Goal: Download file/media

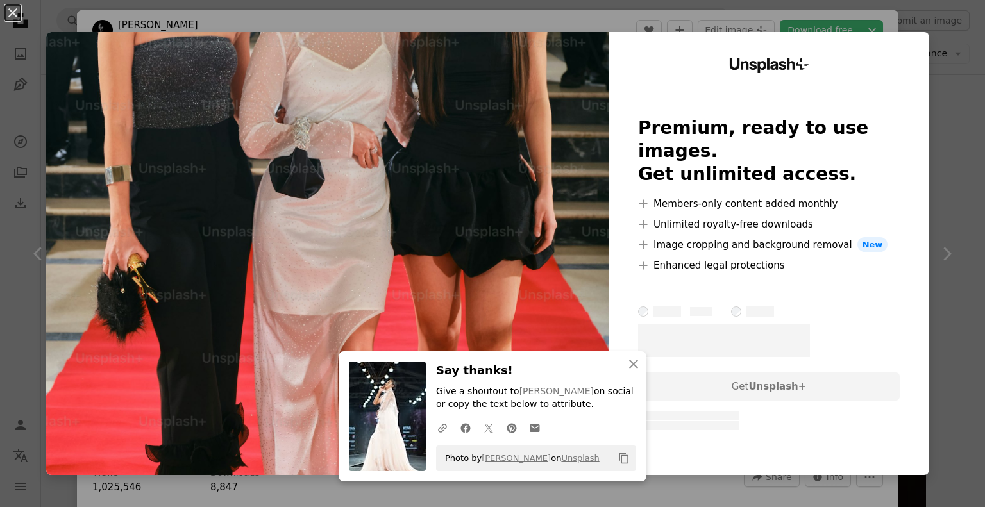
scroll to position [2564, 0]
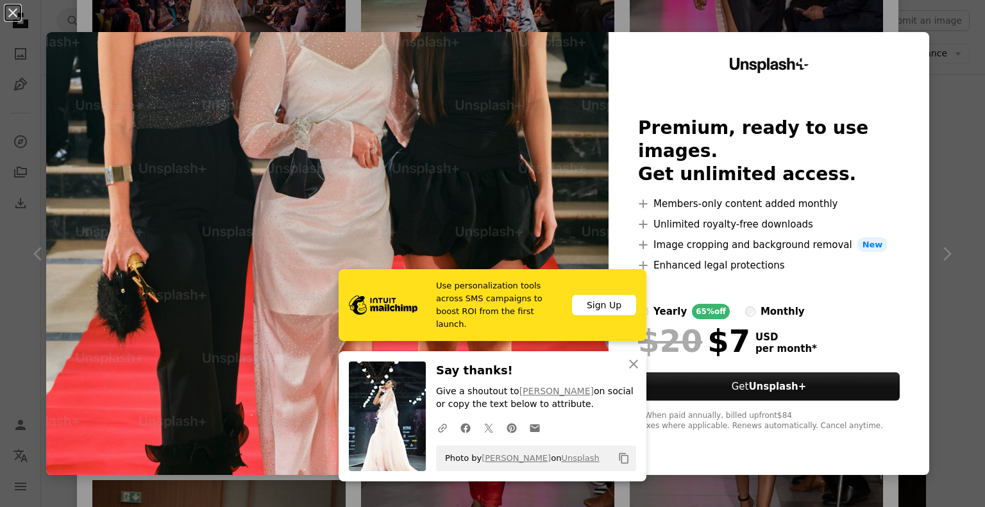
click at [926, 117] on div "An X shape Use personalization tools across SMS campaigns to boost ROI from the…" at bounding box center [492, 253] width 985 height 507
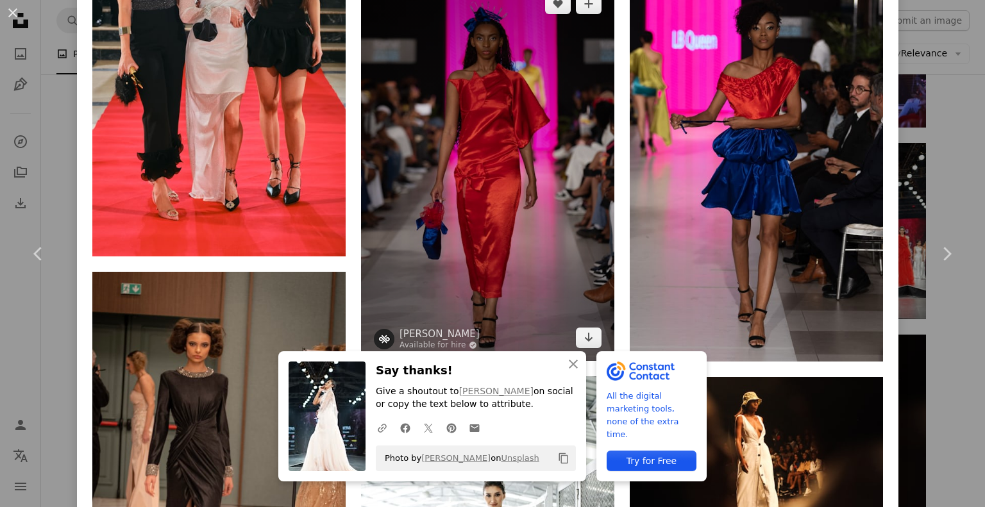
scroll to position [2772, 0]
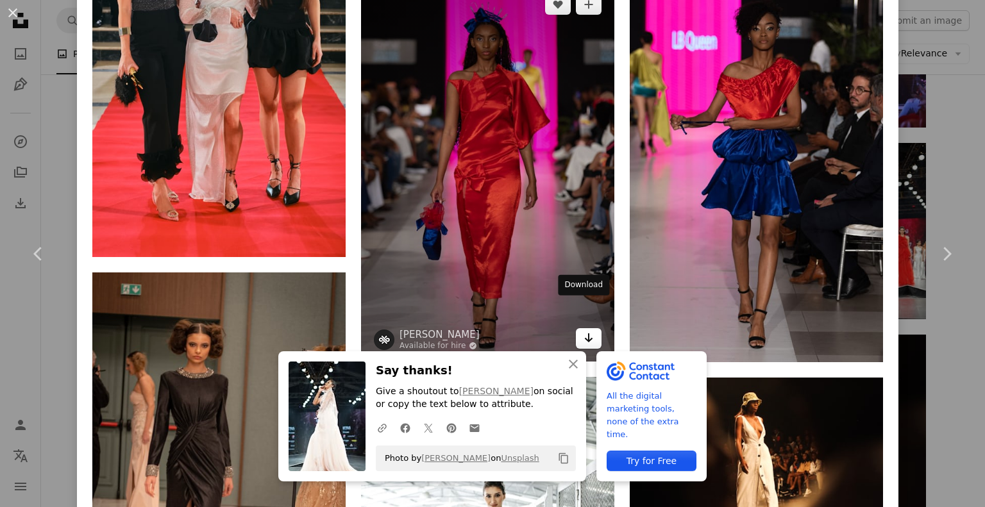
click at [584, 330] on icon "Arrow pointing down" at bounding box center [589, 337] width 10 height 15
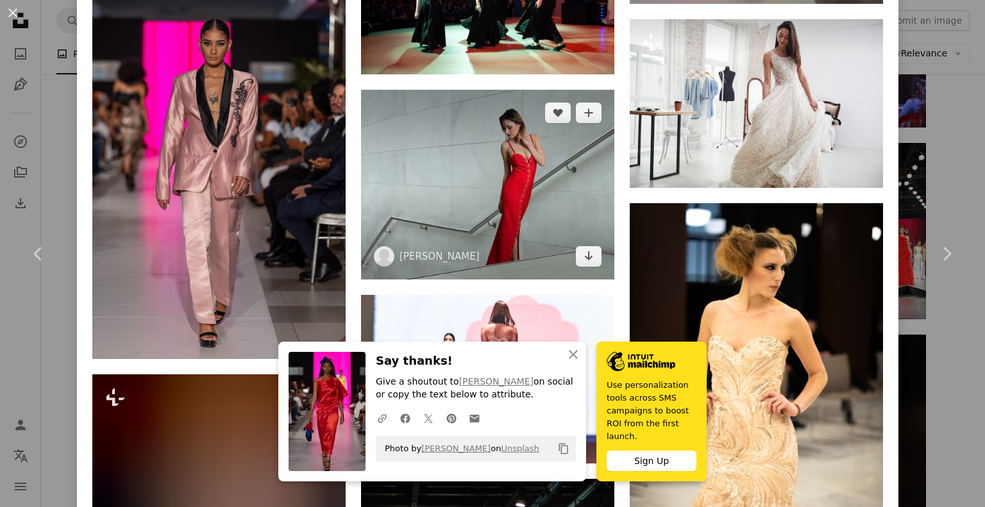
scroll to position [4291, 0]
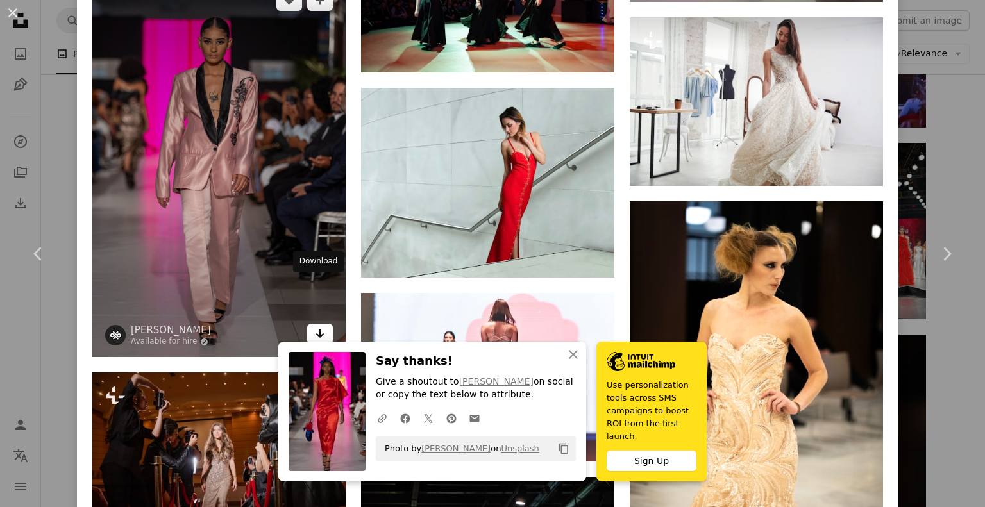
click at [320, 329] on icon "Download" at bounding box center [320, 333] width 8 height 9
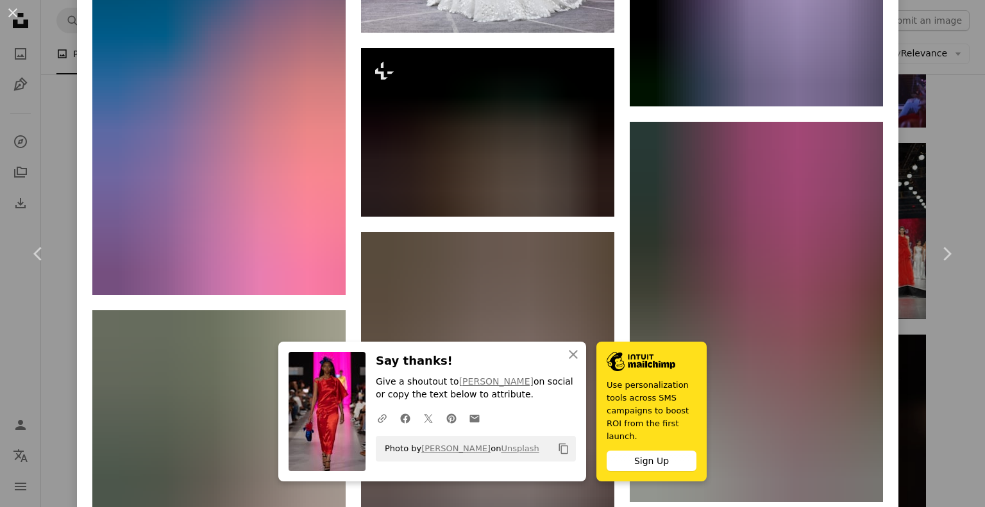
scroll to position [12583, 0]
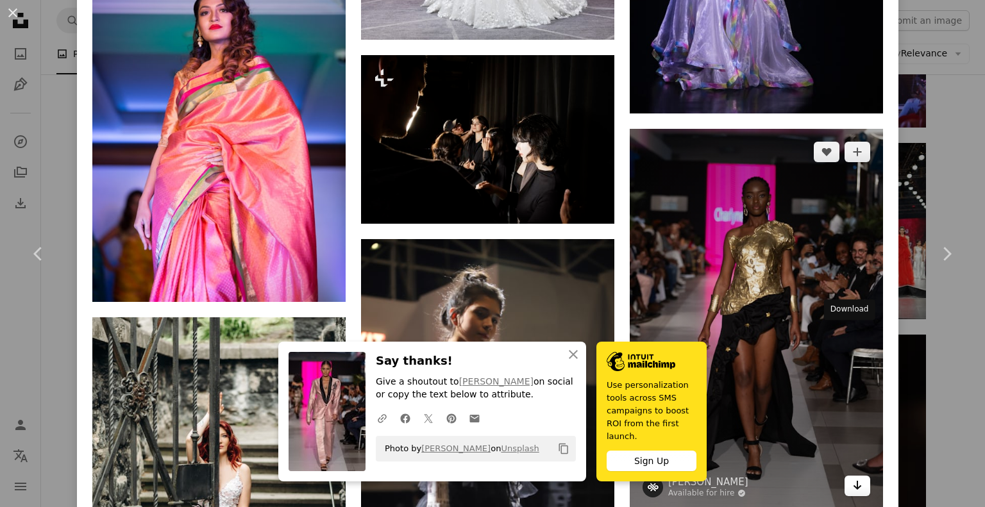
click at [851, 476] on link "Arrow pointing down" at bounding box center [858, 486] width 26 height 21
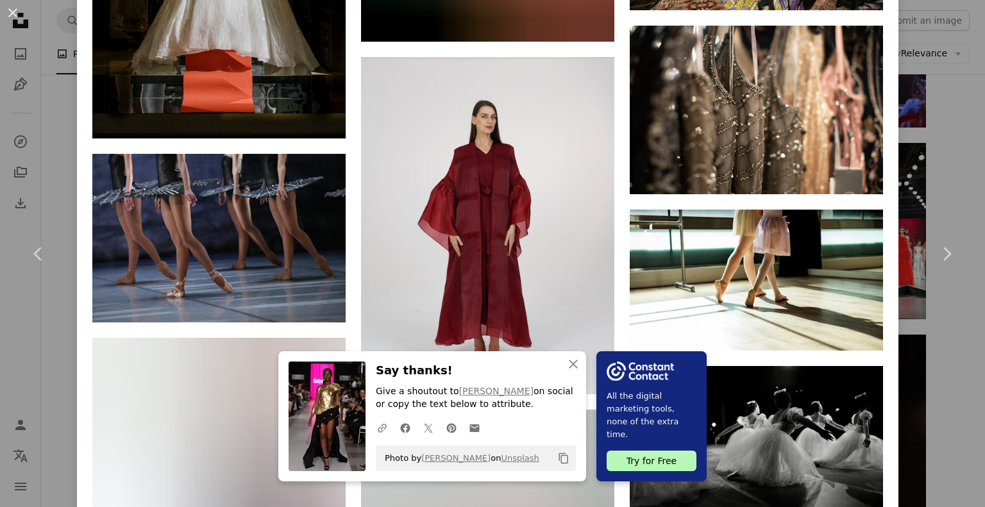
scroll to position [30729, 0]
